Goal: Information Seeking & Learning: Learn about a topic

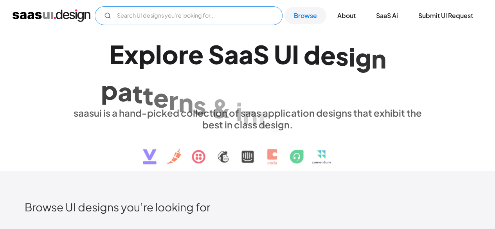
click at [143, 7] on input "Email Form" at bounding box center [189, 15] width 188 height 19
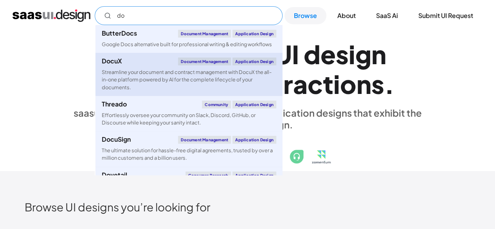
click at [154, 74] on div "Streamline your document and contract management with DocuX the all-in-one plat…" at bounding box center [189, 80] width 175 height 23
type input "do"
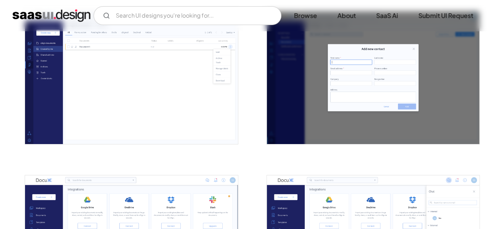
scroll to position [1410, 0]
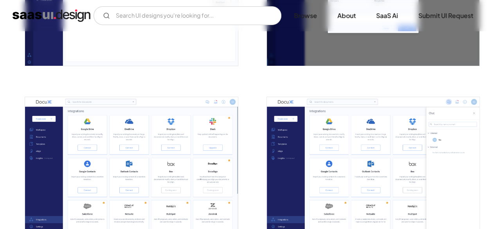
click at [334, 156] on img "open lightbox" at bounding box center [373, 163] width 213 height 133
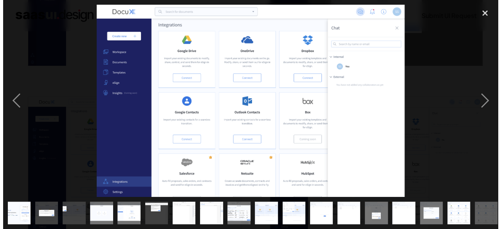
scroll to position [1422, 0]
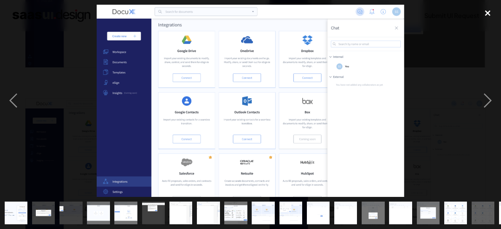
click at [490, 12] on div "close lightbox" at bounding box center [488, 13] width 27 height 17
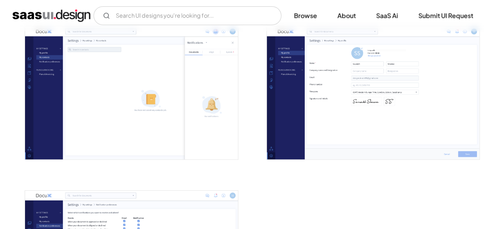
scroll to position [1606, 0]
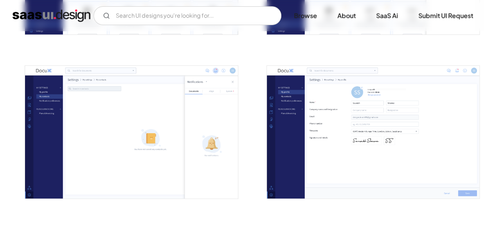
click at [316, 86] on img "open lightbox" at bounding box center [373, 132] width 213 height 133
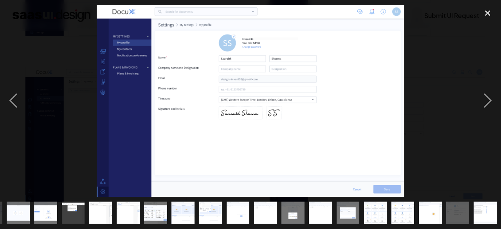
scroll to position [0, 81]
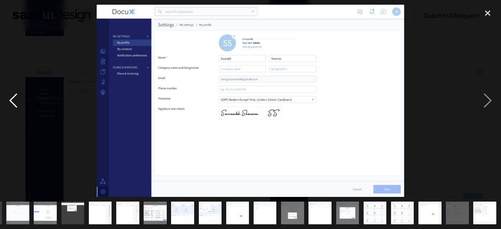
click at [17, 103] on div "previous image" at bounding box center [13, 101] width 27 height 192
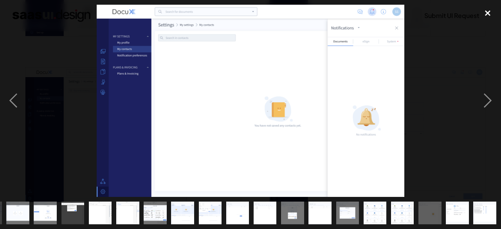
click at [495, 13] on div "close lightbox" at bounding box center [488, 13] width 27 height 17
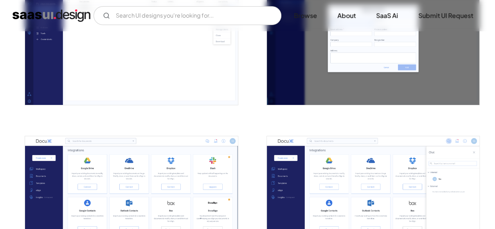
scroll to position [1410, 0]
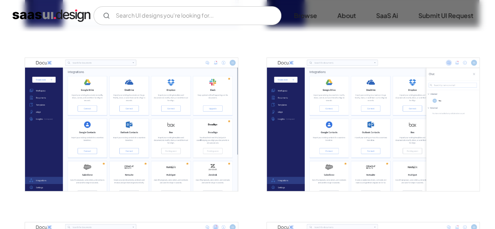
click at [135, 125] on img "open lightbox" at bounding box center [131, 124] width 213 height 133
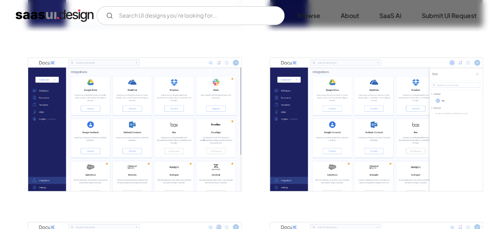
scroll to position [1461, 0]
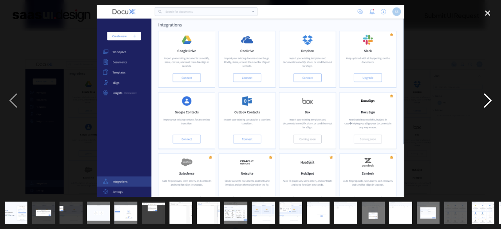
click at [477, 95] on div "next image" at bounding box center [488, 101] width 27 height 192
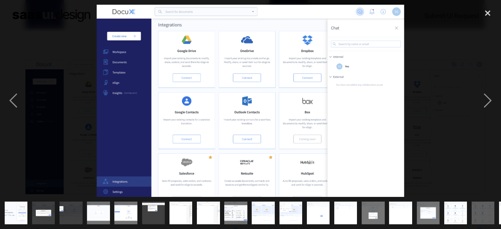
click at [467, 98] on div at bounding box center [250, 101] width 501 height 192
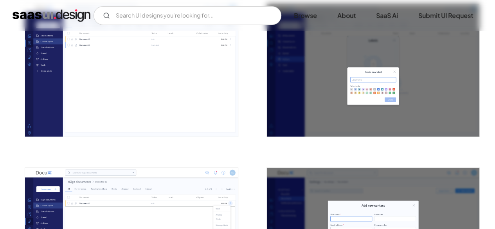
scroll to position [1018, 0]
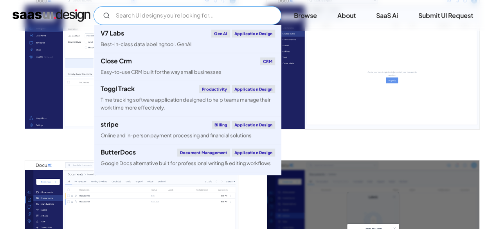
click at [146, 19] on input "Email Form" at bounding box center [188, 15] width 188 height 19
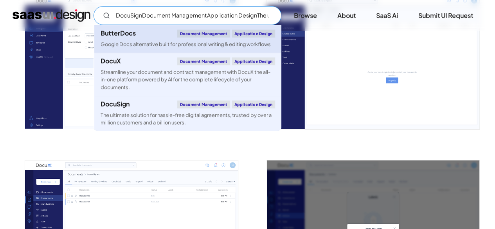
scroll to position [1097, 0]
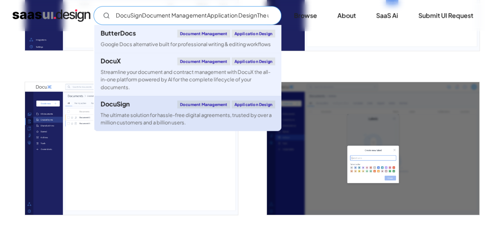
click at [162, 112] on div "The ultimate solution for hassle-free digital agreements, trusted by over a mil…" at bounding box center [188, 119] width 175 height 15
type input "DocuSignDocument ManagementApplication DesignThe ultimate solution for hassle-f…"
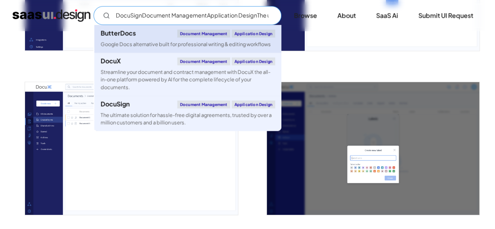
click at [141, 36] on div "ButterDocs Document Management Application Design" at bounding box center [188, 34] width 175 height 8
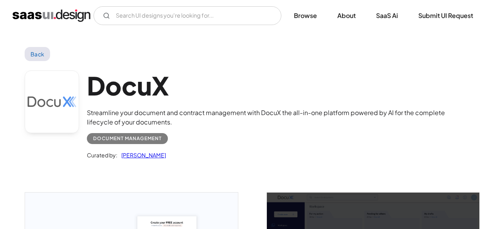
scroll to position [1010, 0]
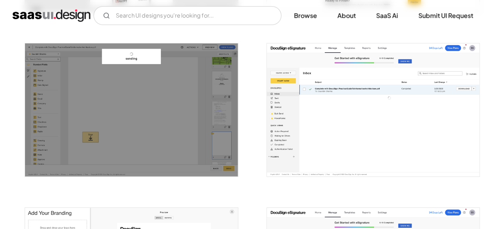
scroll to position [1447, 0]
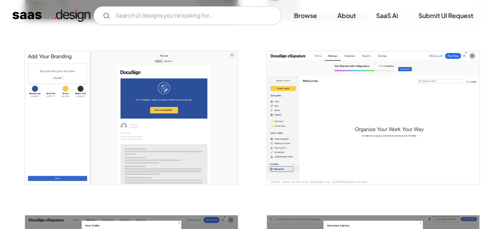
click at [157, 104] on img "open lightbox" at bounding box center [131, 117] width 213 height 133
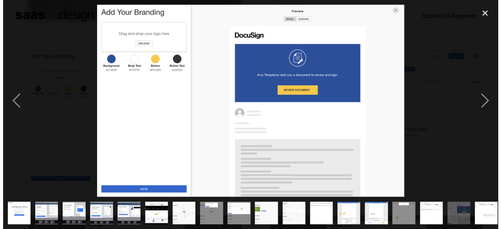
scroll to position [1459, 0]
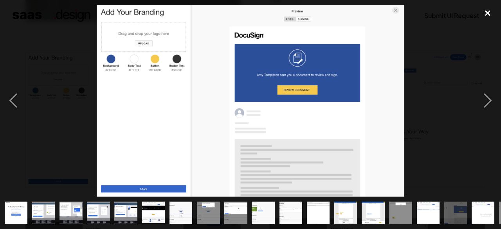
click at [490, 16] on div "close lightbox" at bounding box center [488, 13] width 27 height 17
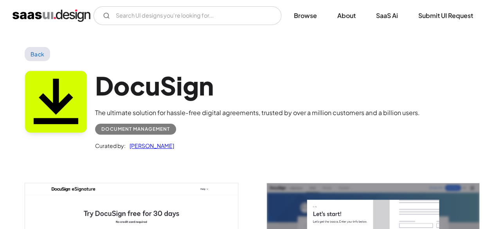
scroll to position [117, 0]
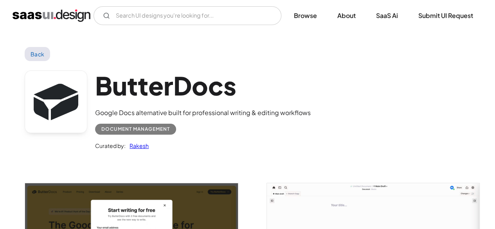
scroll to position [117, 0]
